Goal: Transaction & Acquisition: Purchase product/service

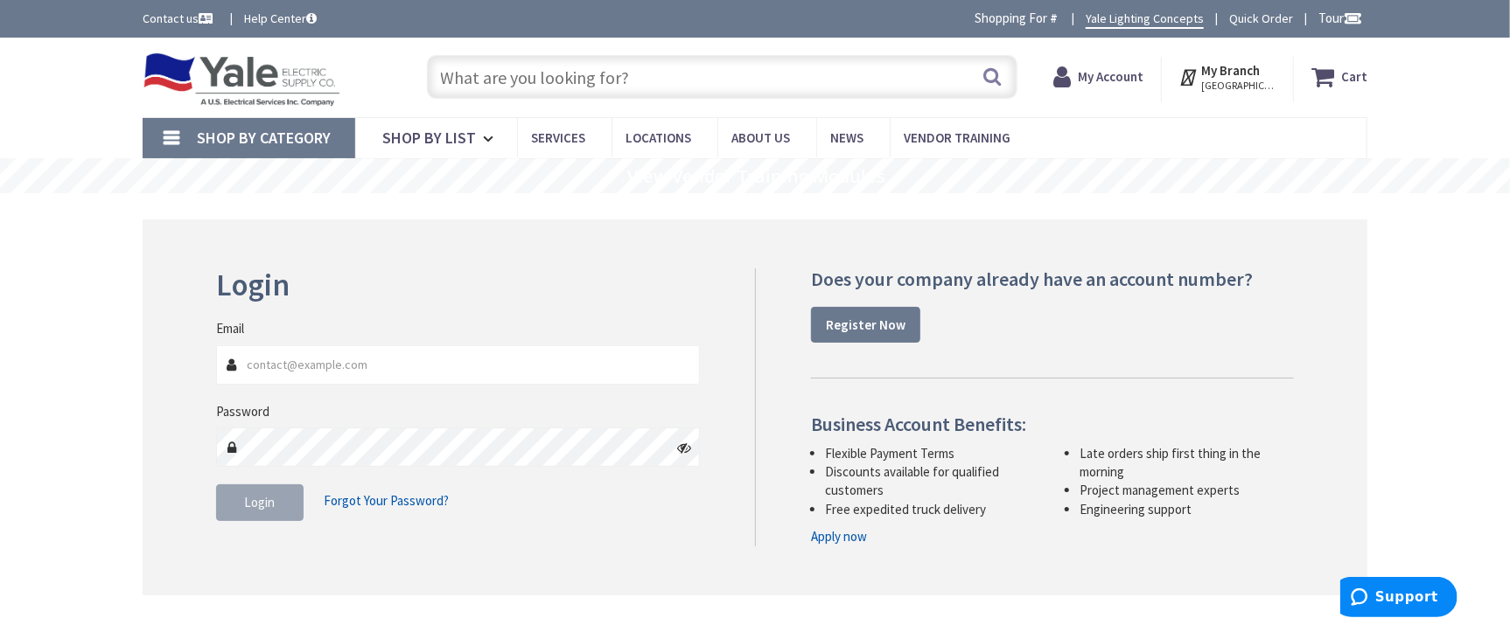
type input "[GEOGRAPHIC_DATA], [GEOGRAPHIC_DATA]"
type input "[EMAIL_ADDRESS][DOMAIN_NAME]"
click at [276, 502] on button "Login" at bounding box center [259, 503] width 87 height 37
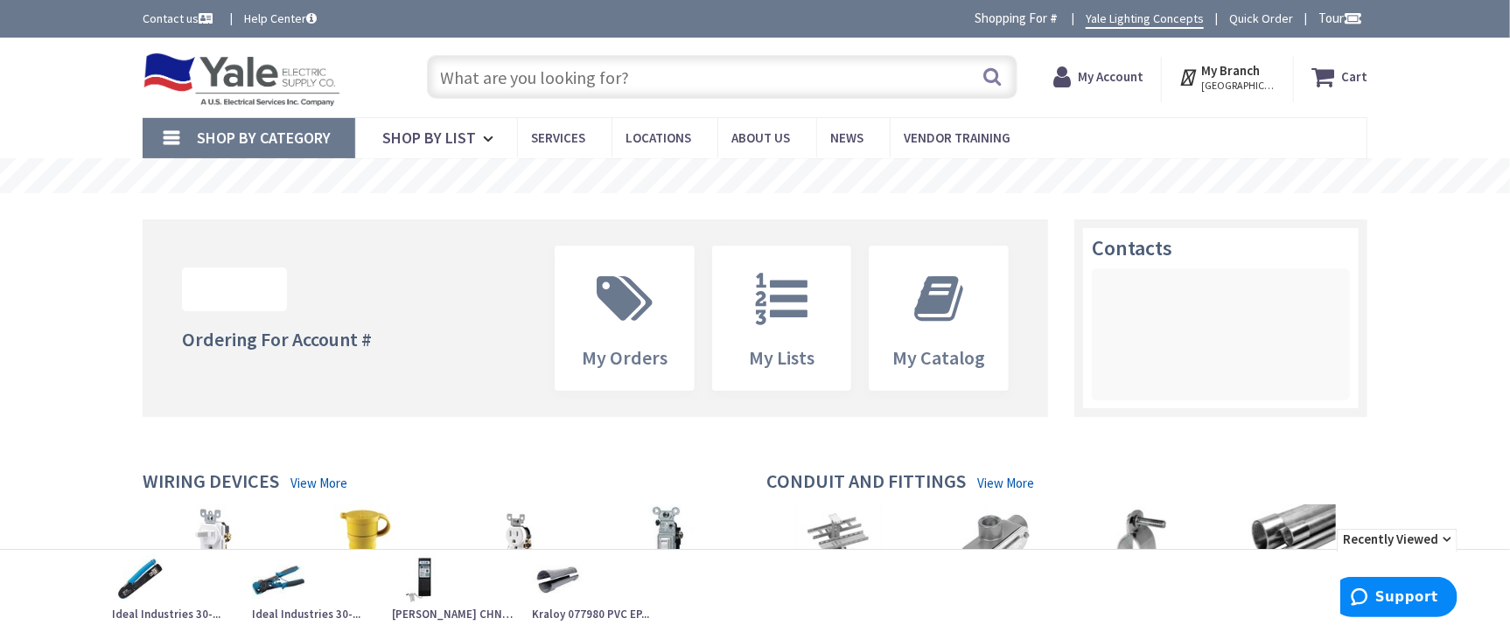
click at [597, 79] on input "text" at bounding box center [722, 77] width 590 height 44
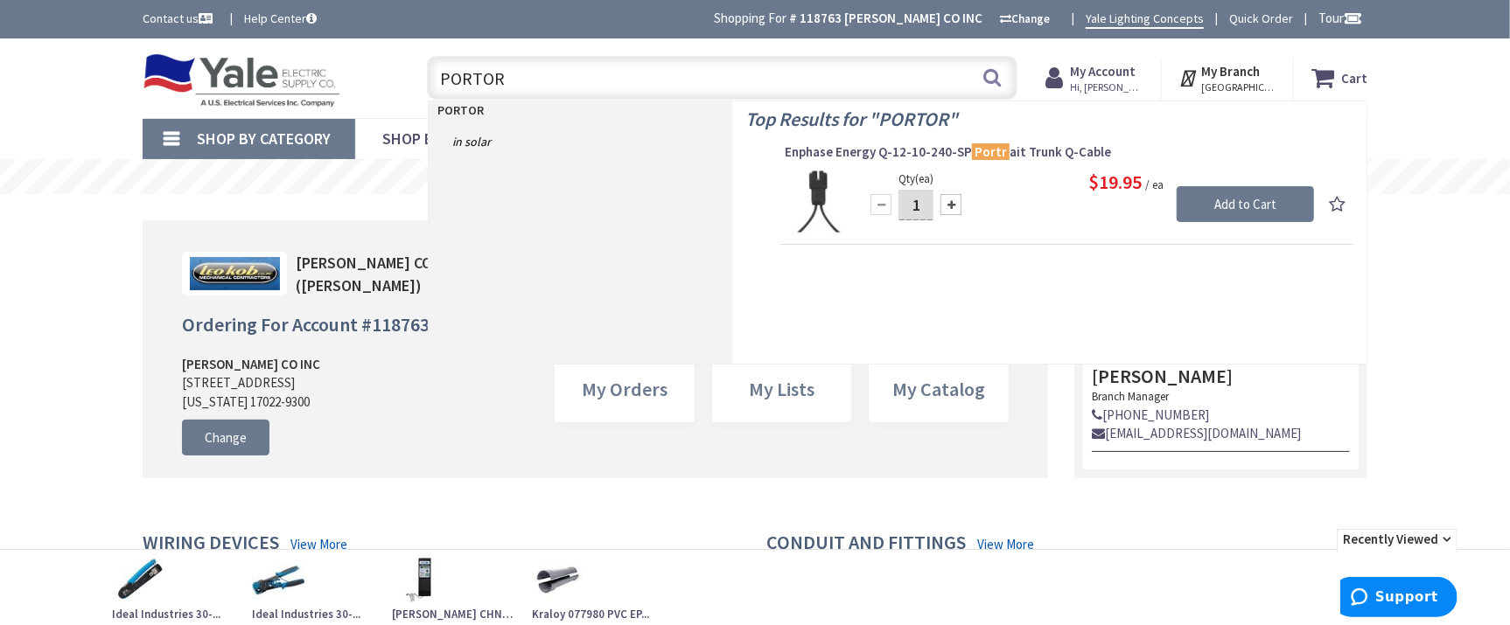
type input "PORTOR"
